Goal: Download file/media

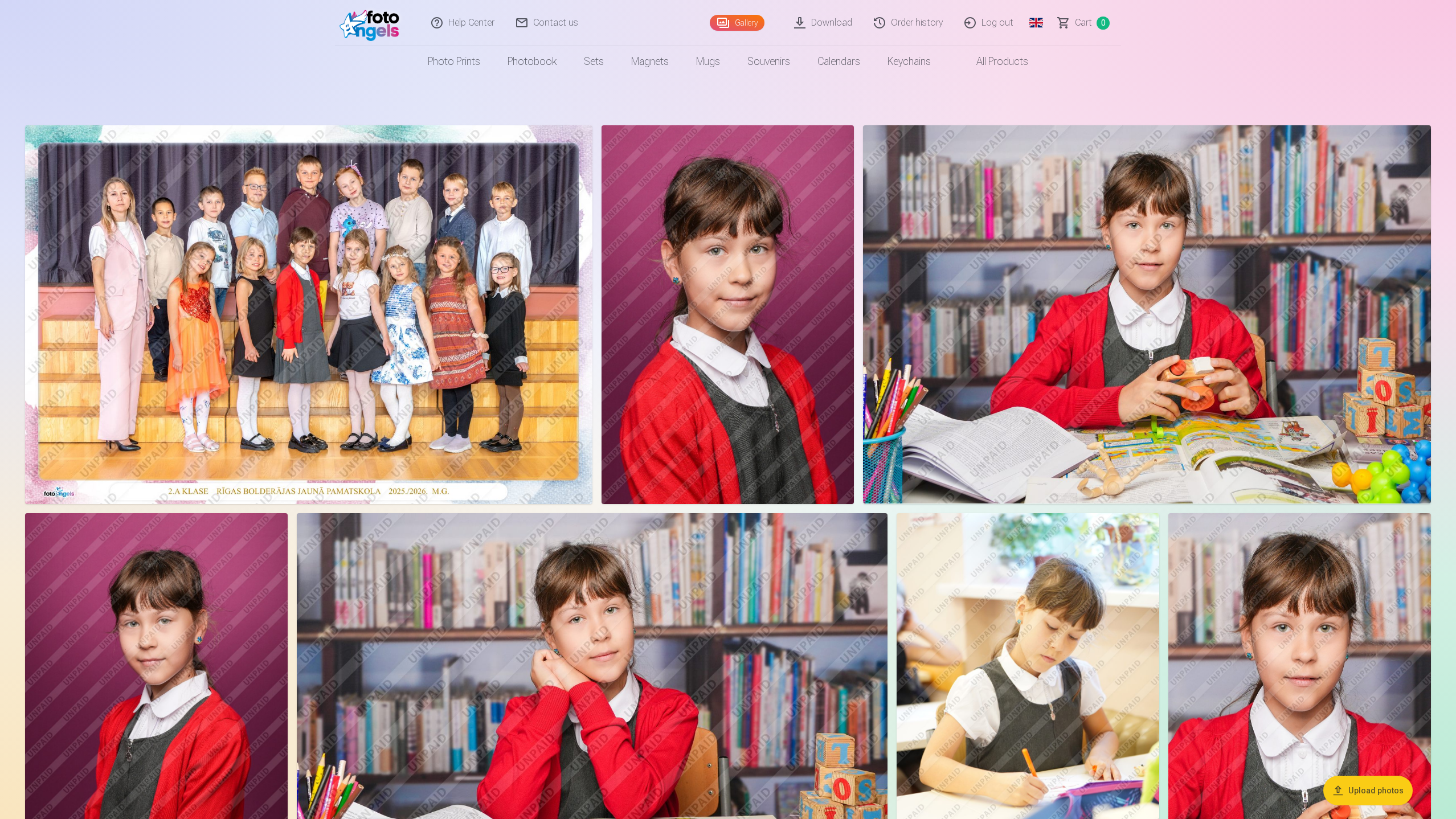
click at [922, 26] on link "Order history" at bounding box center [909, 22] width 91 height 45
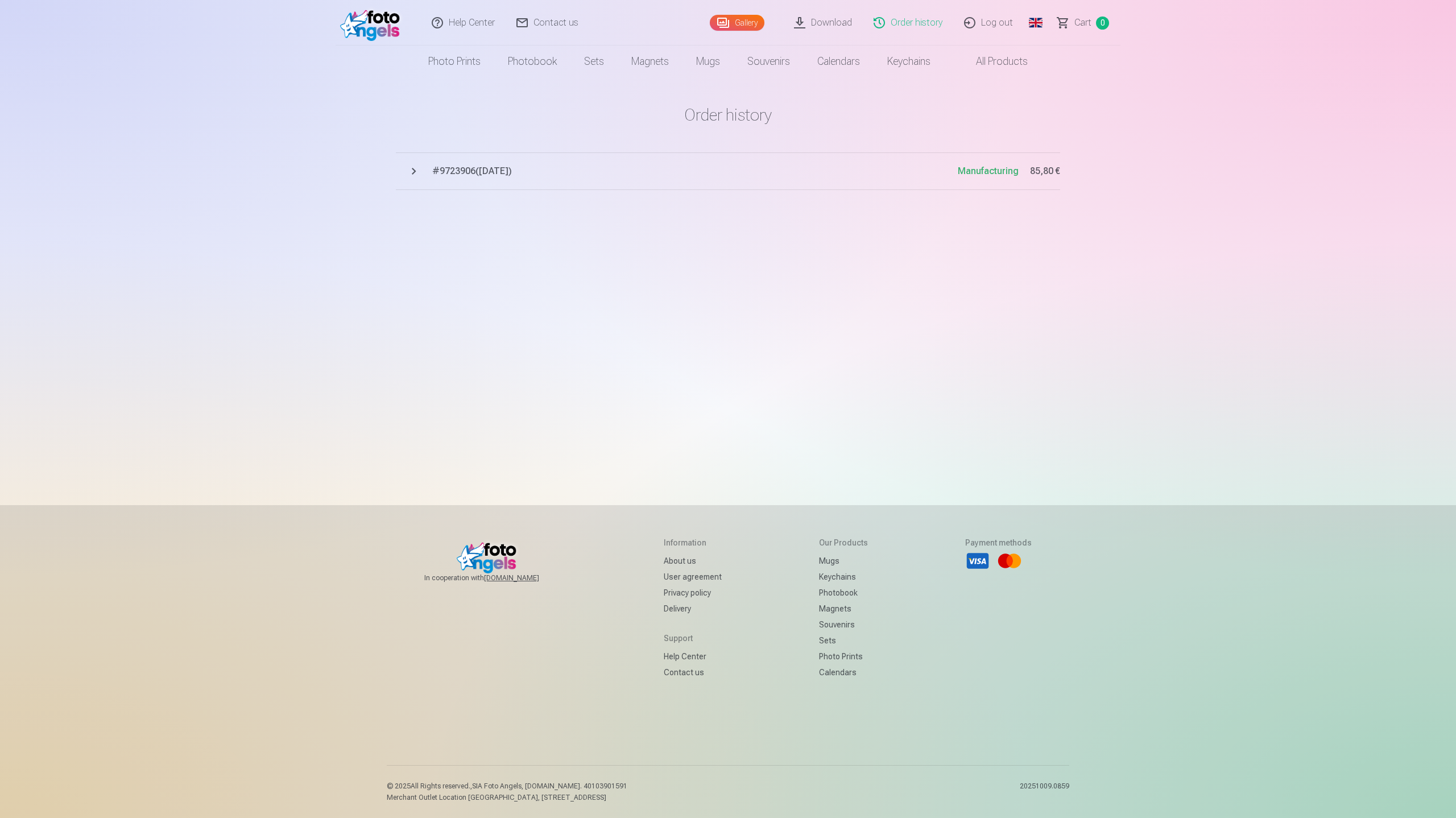
click at [836, 21] on link "Download" at bounding box center [823, 22] width 80 height 45
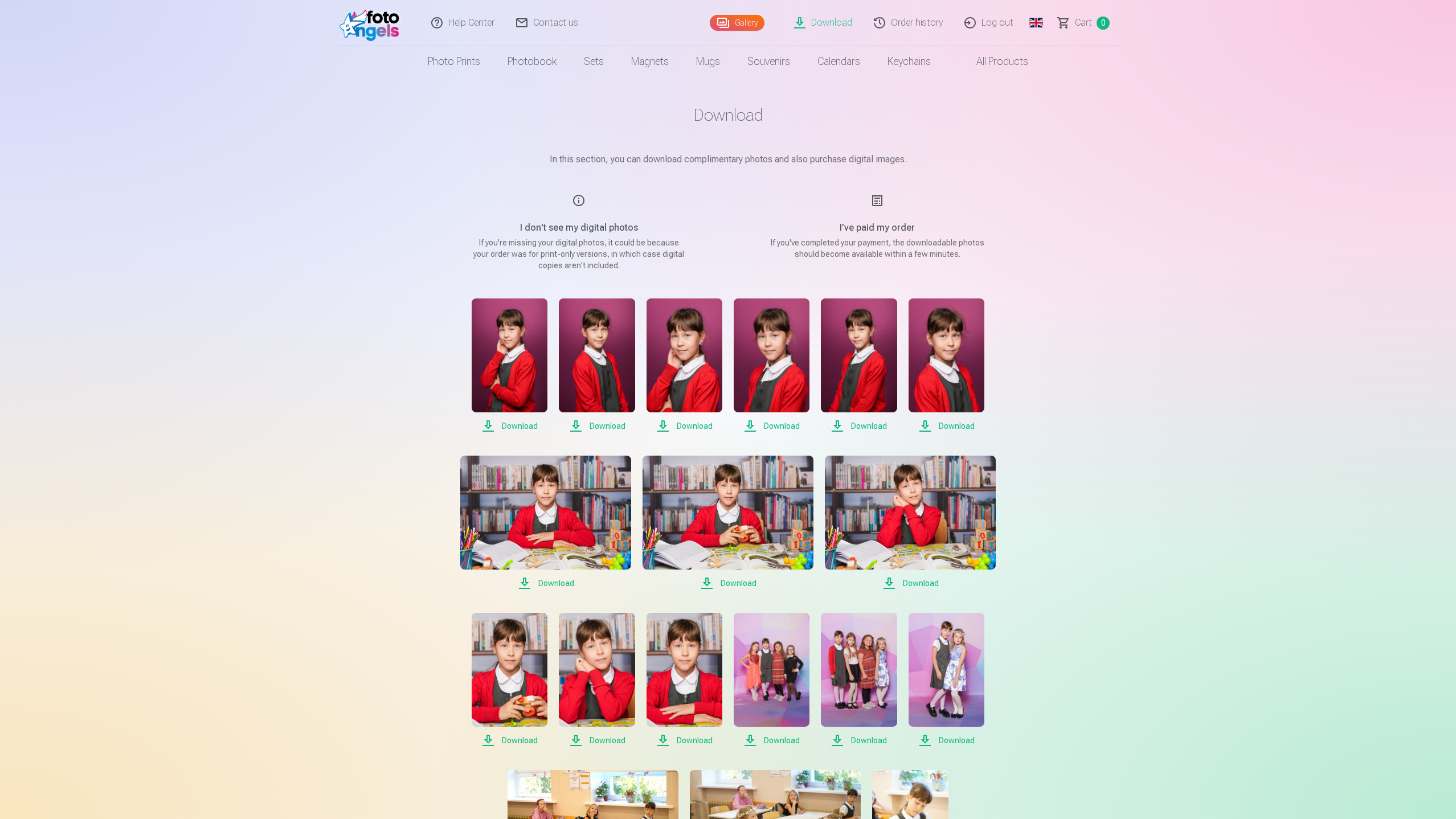
click at [889, 21] on link "Order history" at bounding box center [909, 22] width 91 height 45
